Goal: Information Seeking & Learning: Understand process/instructions

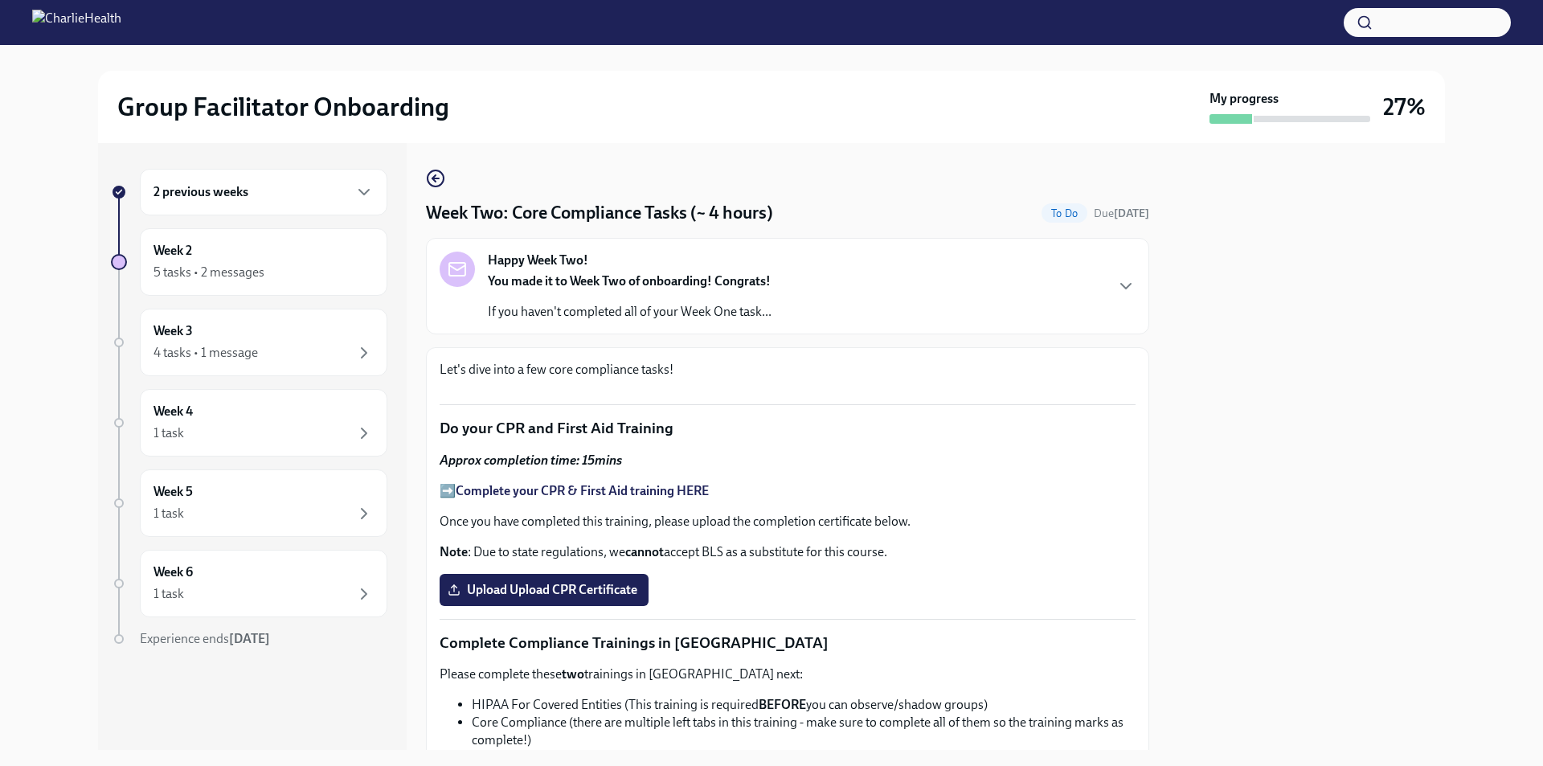
scroll to position [950, 0]
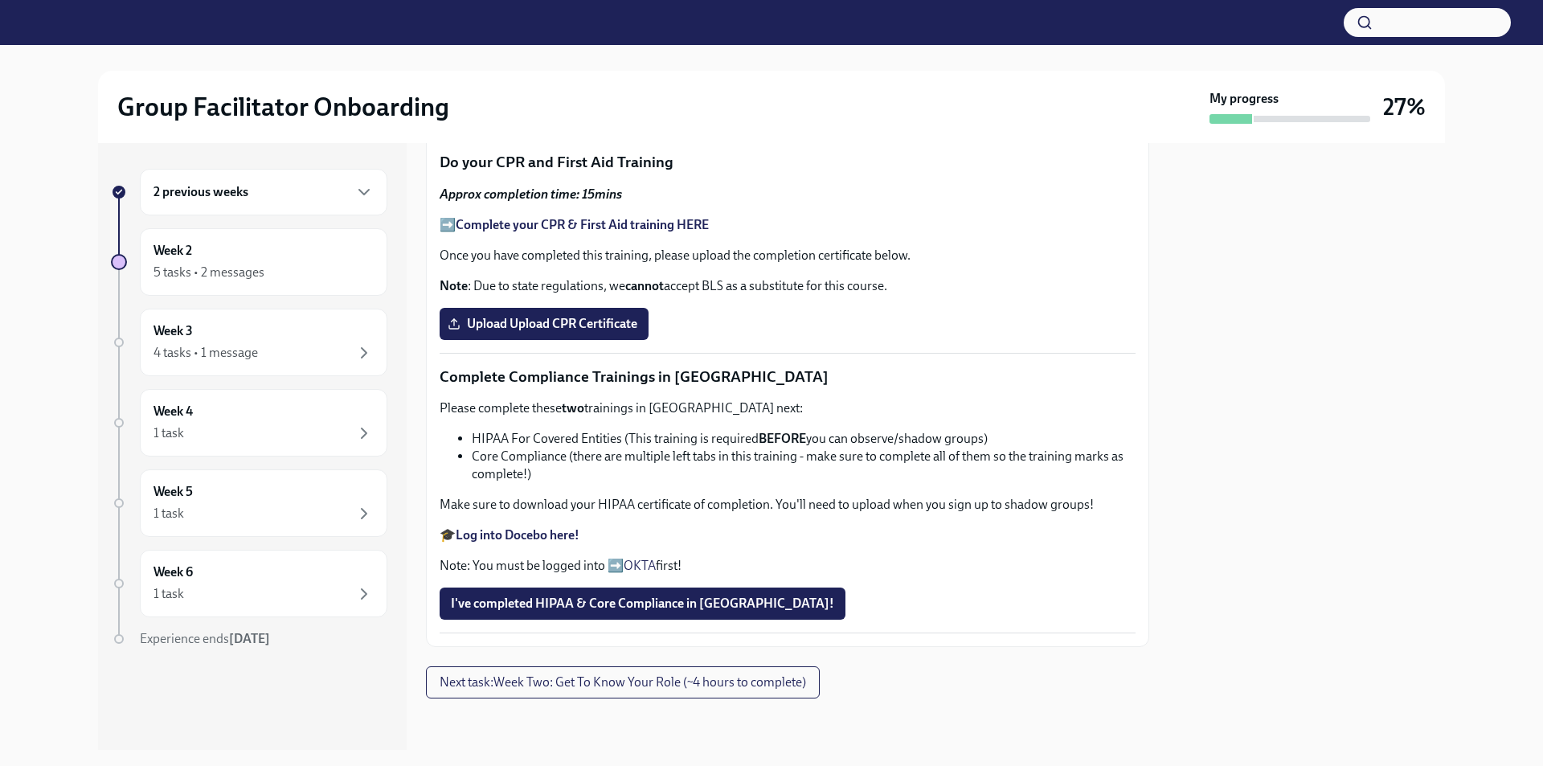
scroll to position [950, 0]
click at [549, 679] on span "Next task : Week Two: Get To Know Your Role (~4 hours to complete)" at bounding box center [623, 682] width 367 height 16
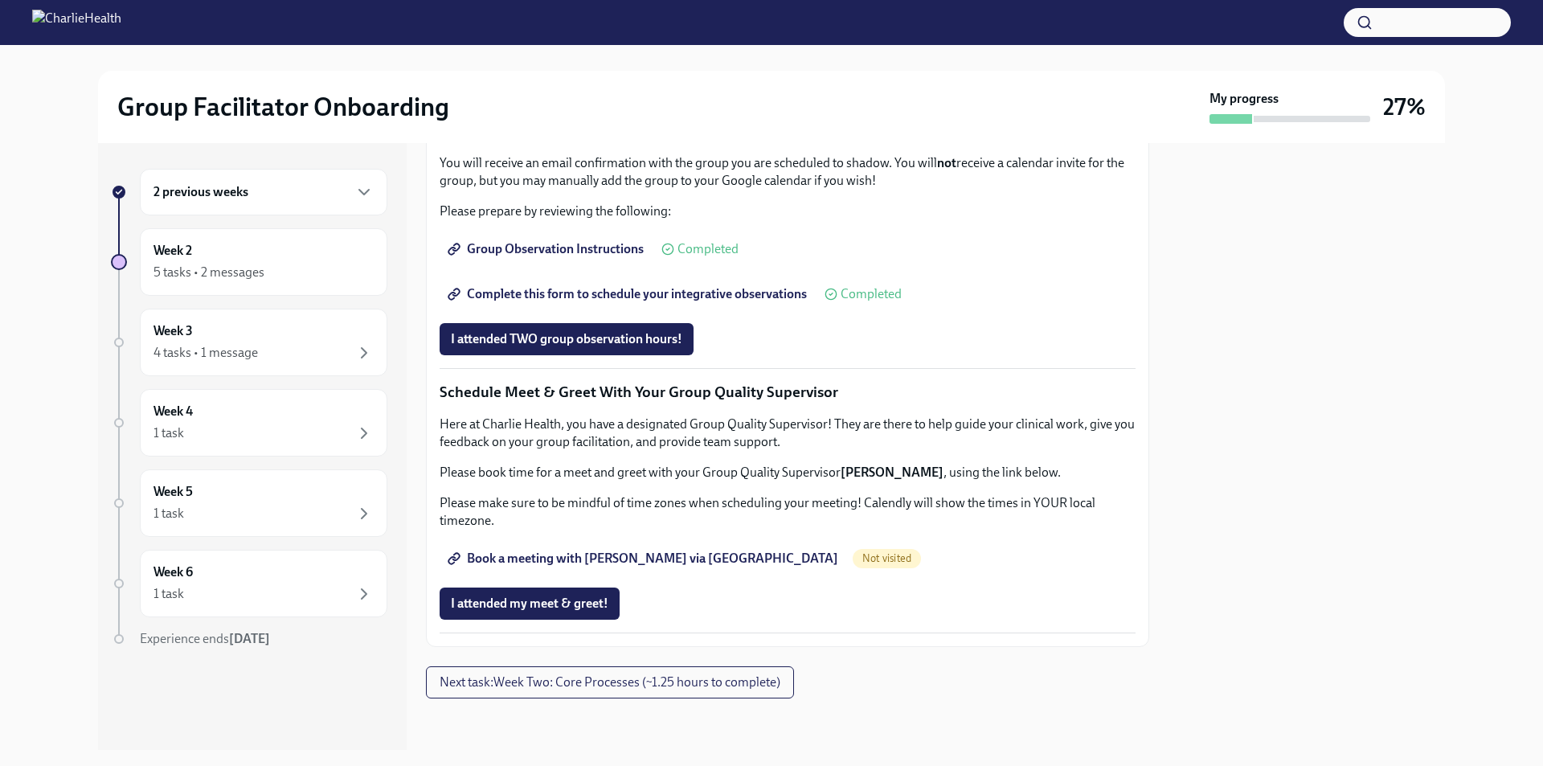
scroll to position [1422, 0]
click at [549, 686] on span "Next task : Week Two: Core Processes (~1.25 hours to complete)" at bounding box center [610, 682] width 341 height 16
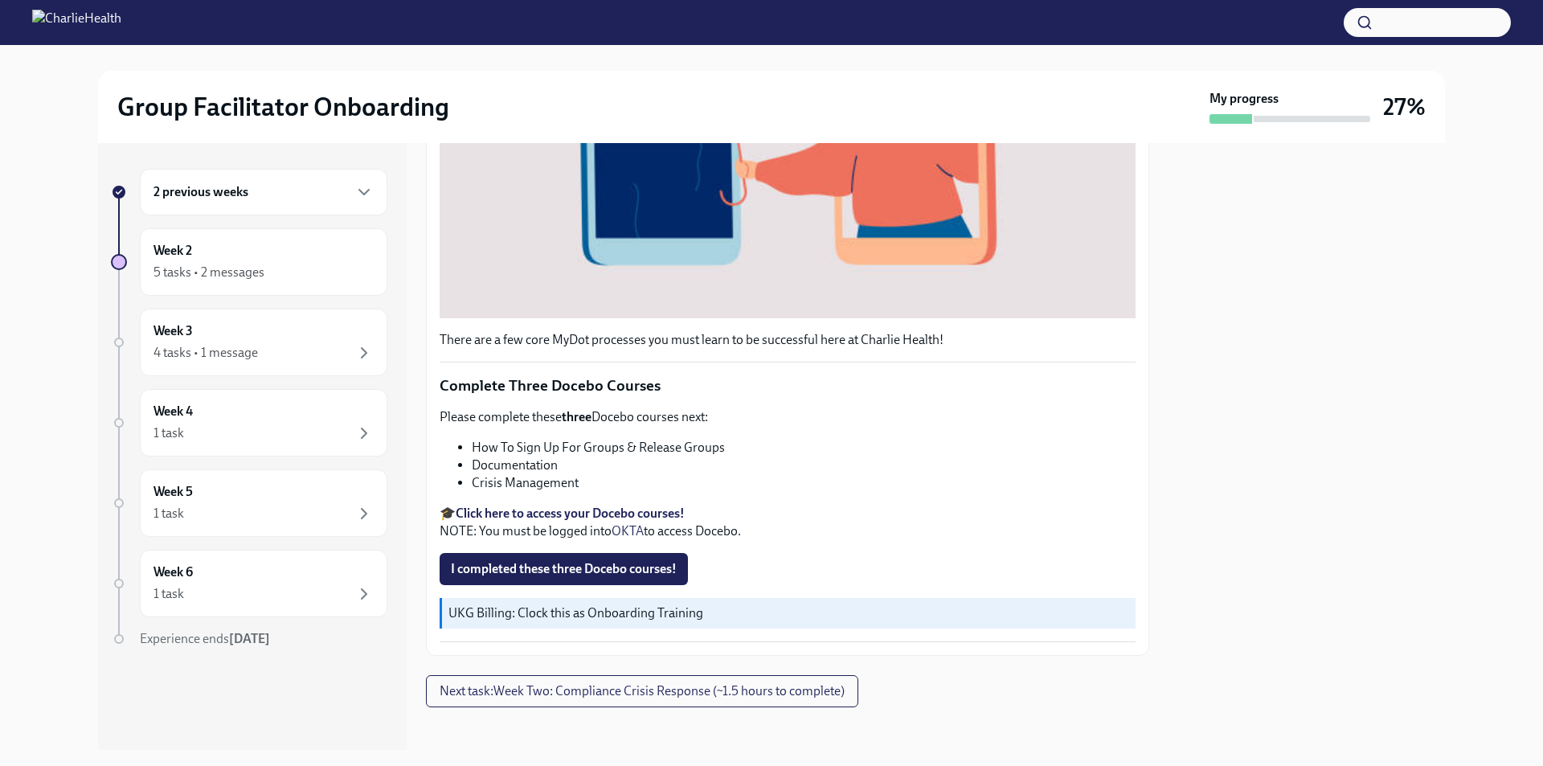
scroll to position [508, 0]
click at [686, 688] on span "Next task : Week Two: Compliance Crisis Response (~1.5 hours to complete)" at bounding box center [642, 690] width 405 height 16
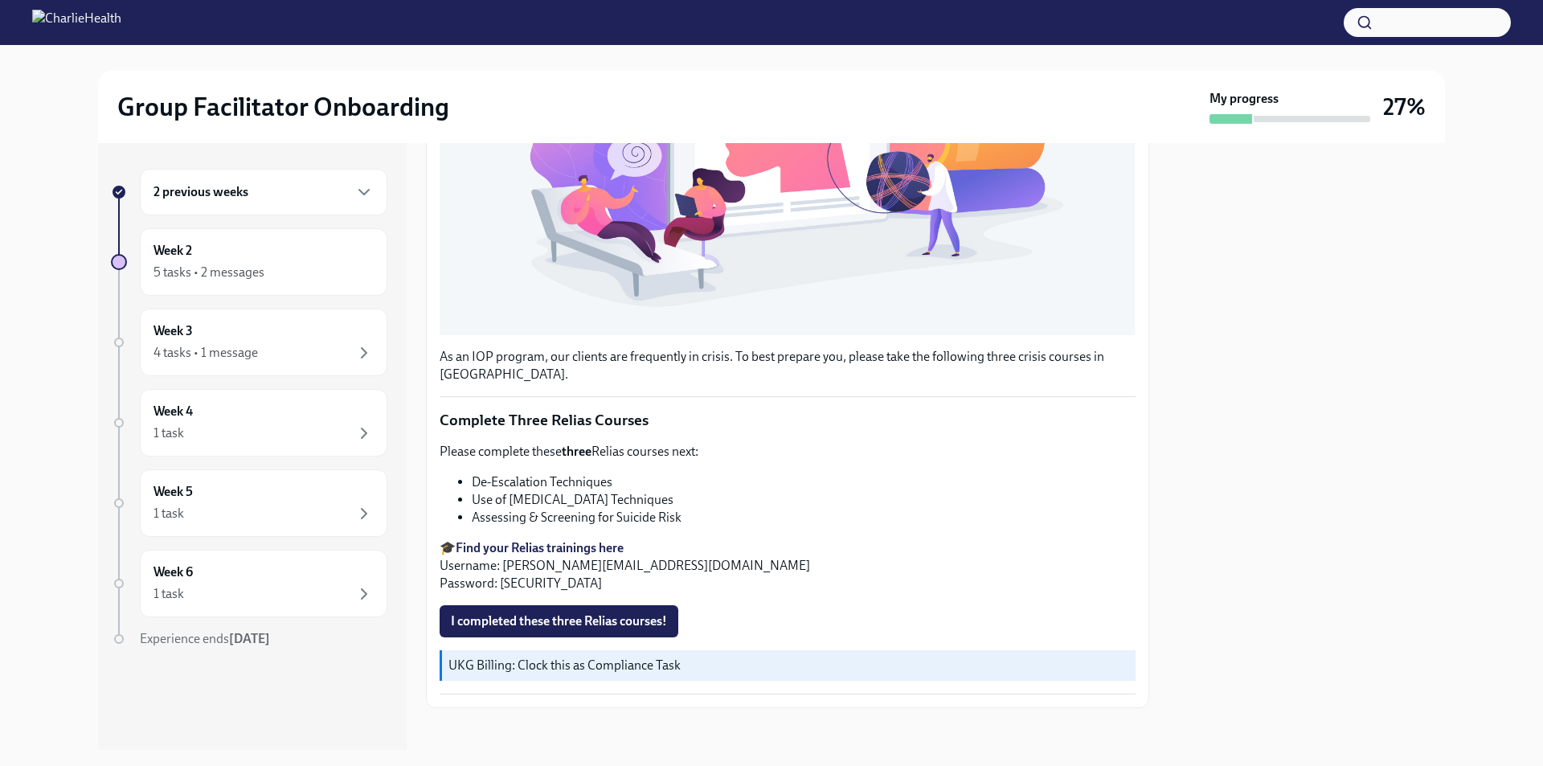
scroll to position [446, 0]
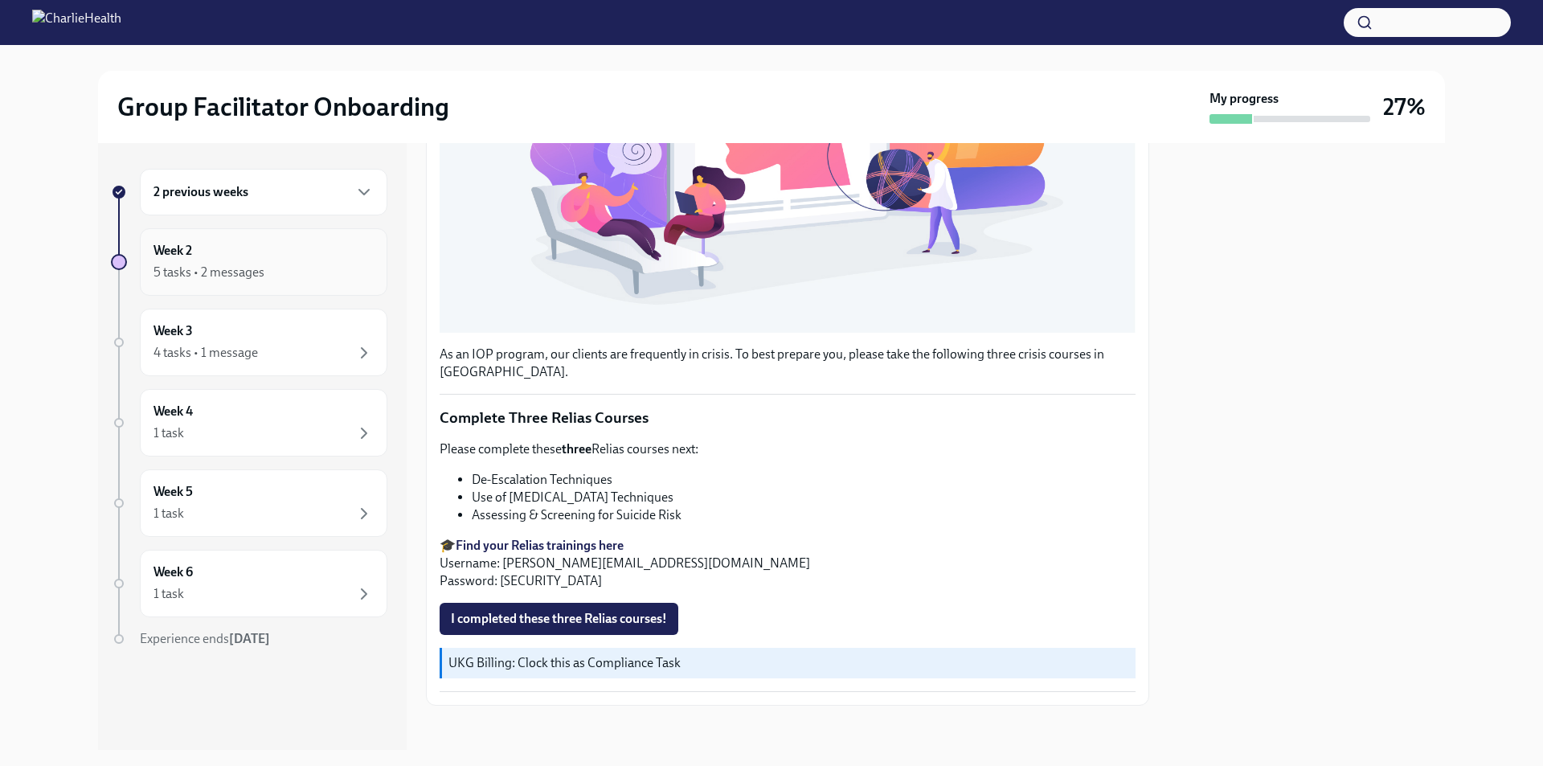
click at [166, 260] on div "Week 2 5 tasks • 2 messages" at bounding box center [264, 262] width 220 height 40
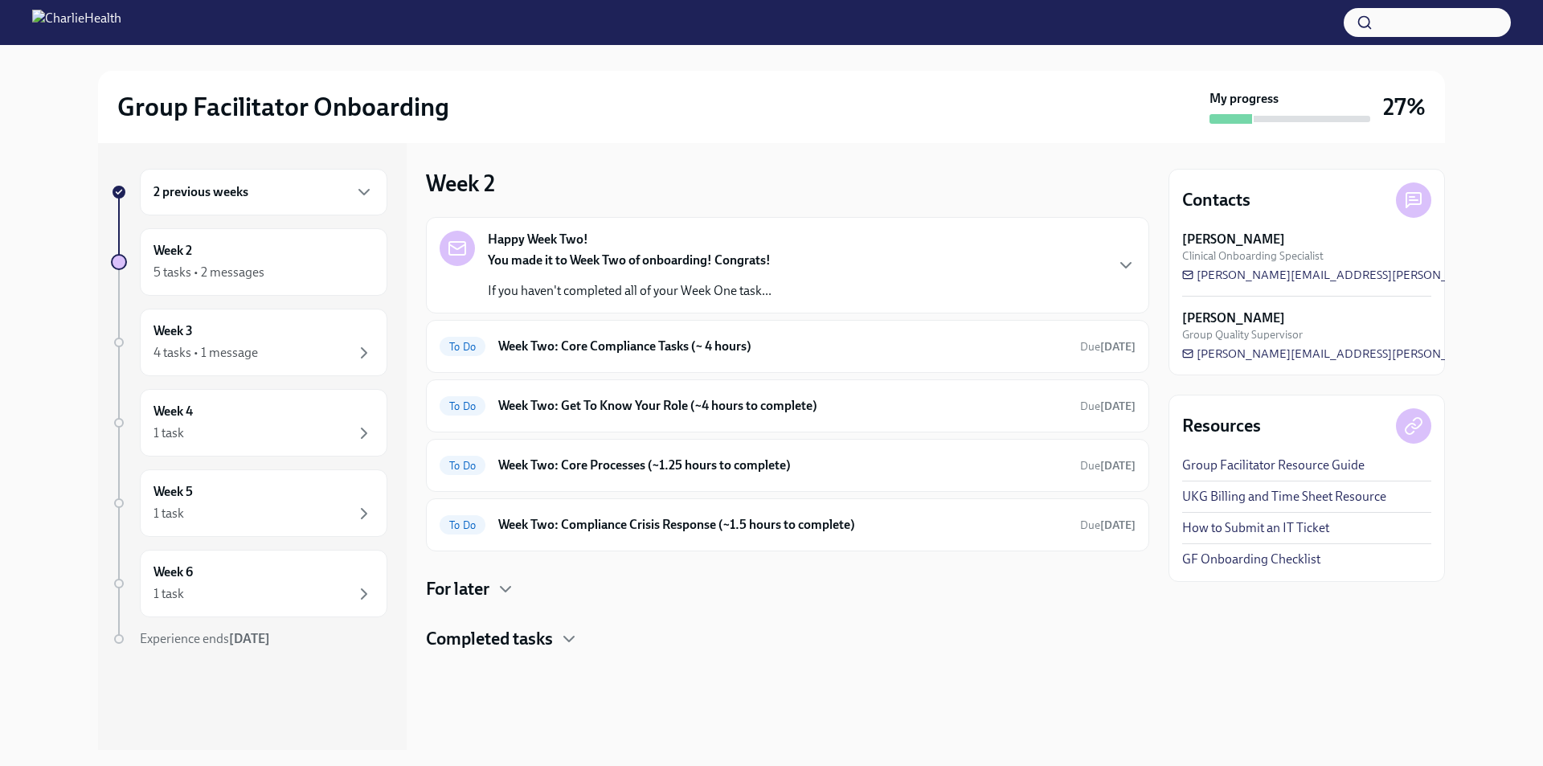
click at [489, 583] on h4 "For later" at bounding box center [457, 589] width 63 height 24
